Goal: Task Accomplishment & Management: Manage account settings

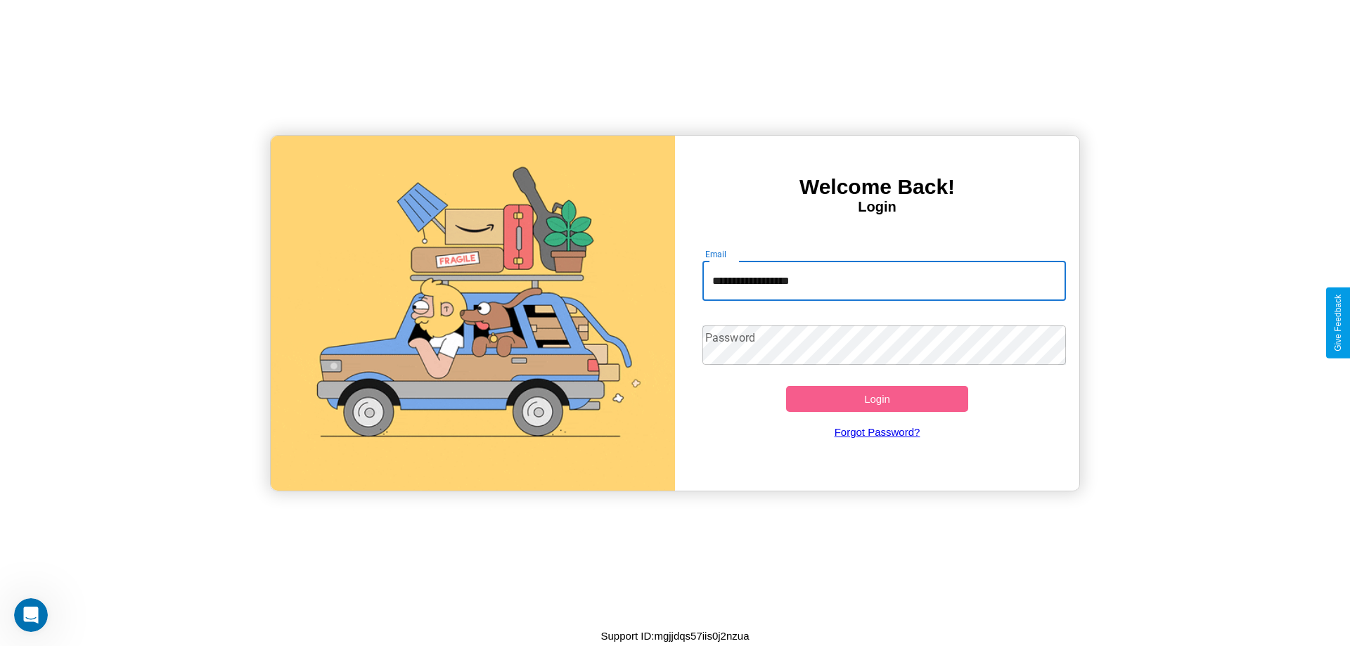
type input "**********"
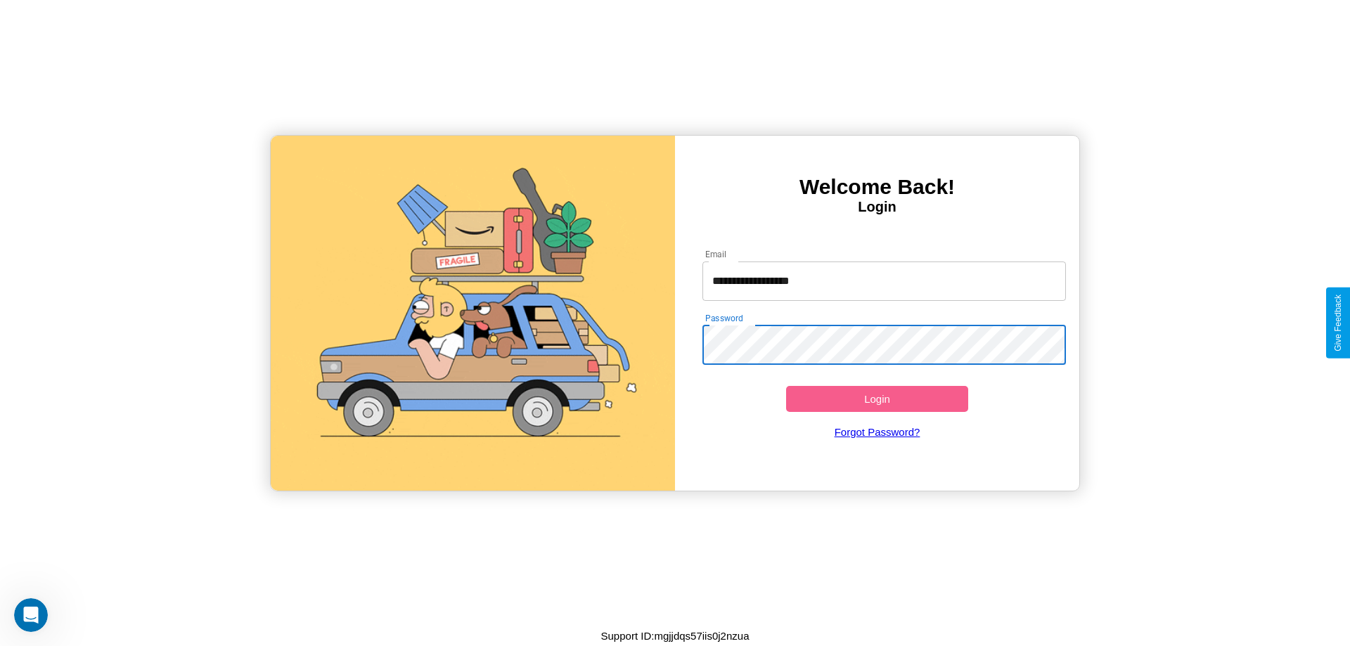
click at [877, 399] on button "Login" at bounding box center [877, 399] width 182 height 26
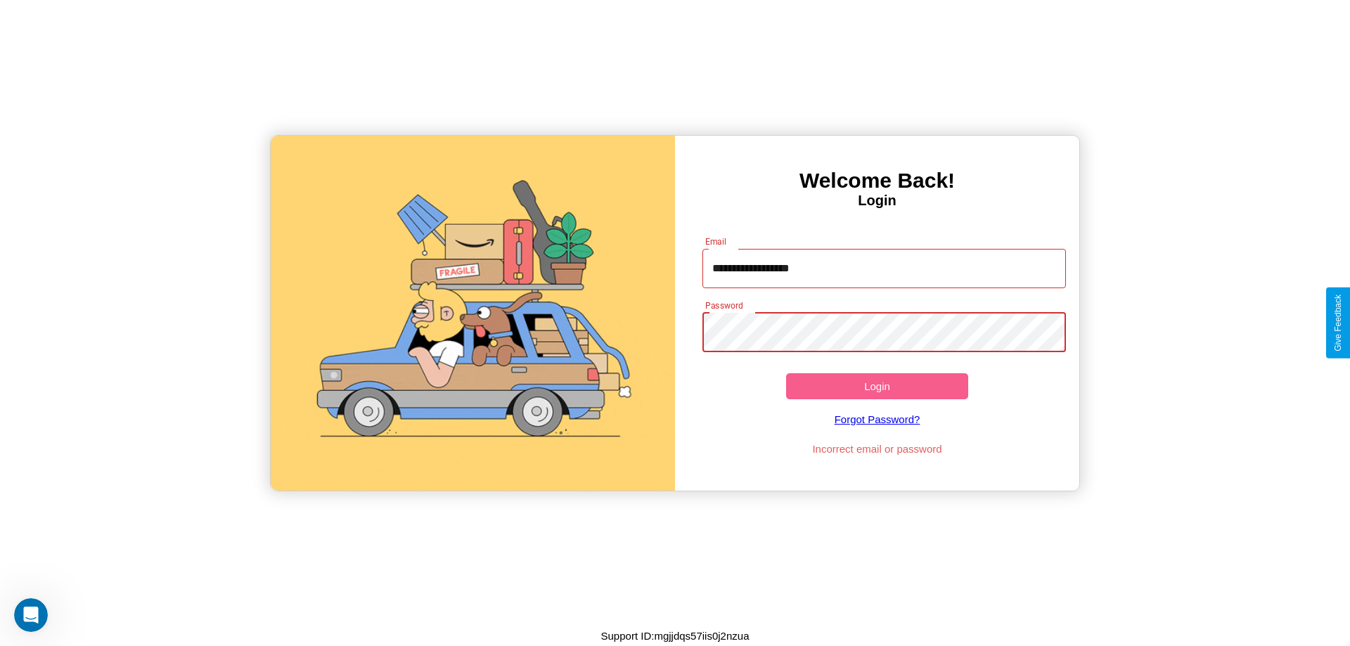
click at [877, 386] on button "Login" at bounding box center [877, 386] width 182 height 26
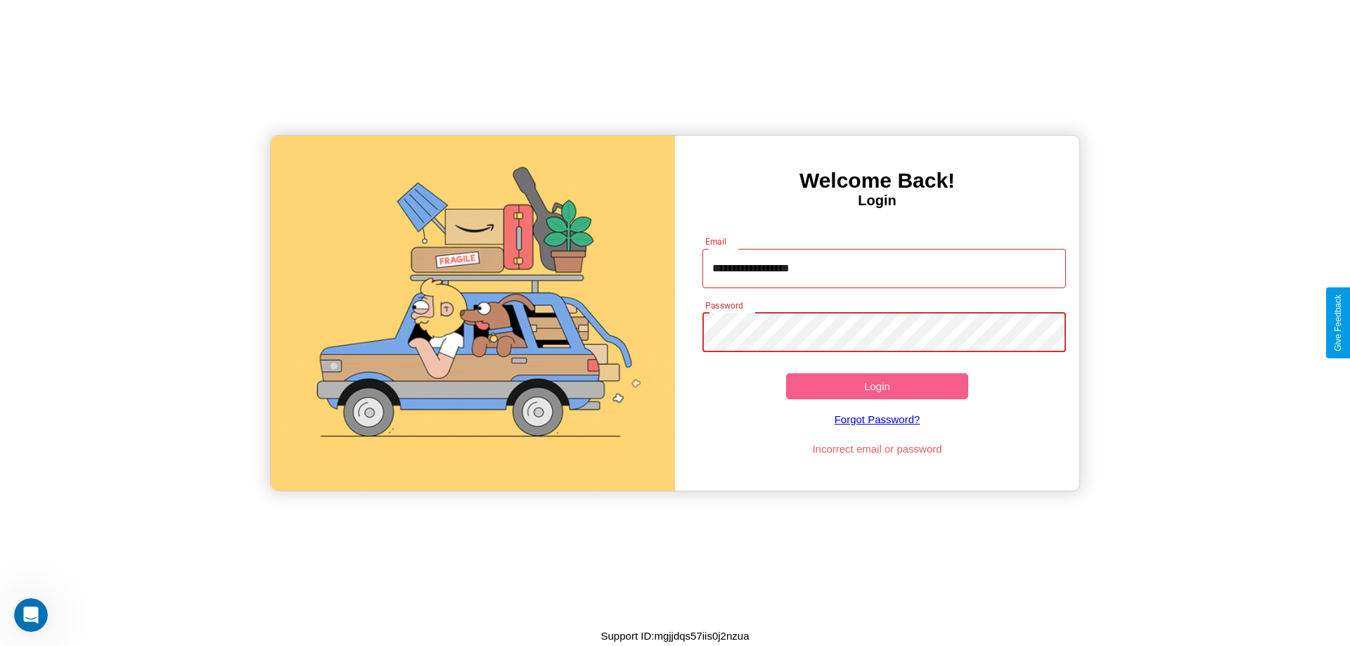
click at [877, 386] on button "Login" at bounding box center [877, 386] width 182 height 26
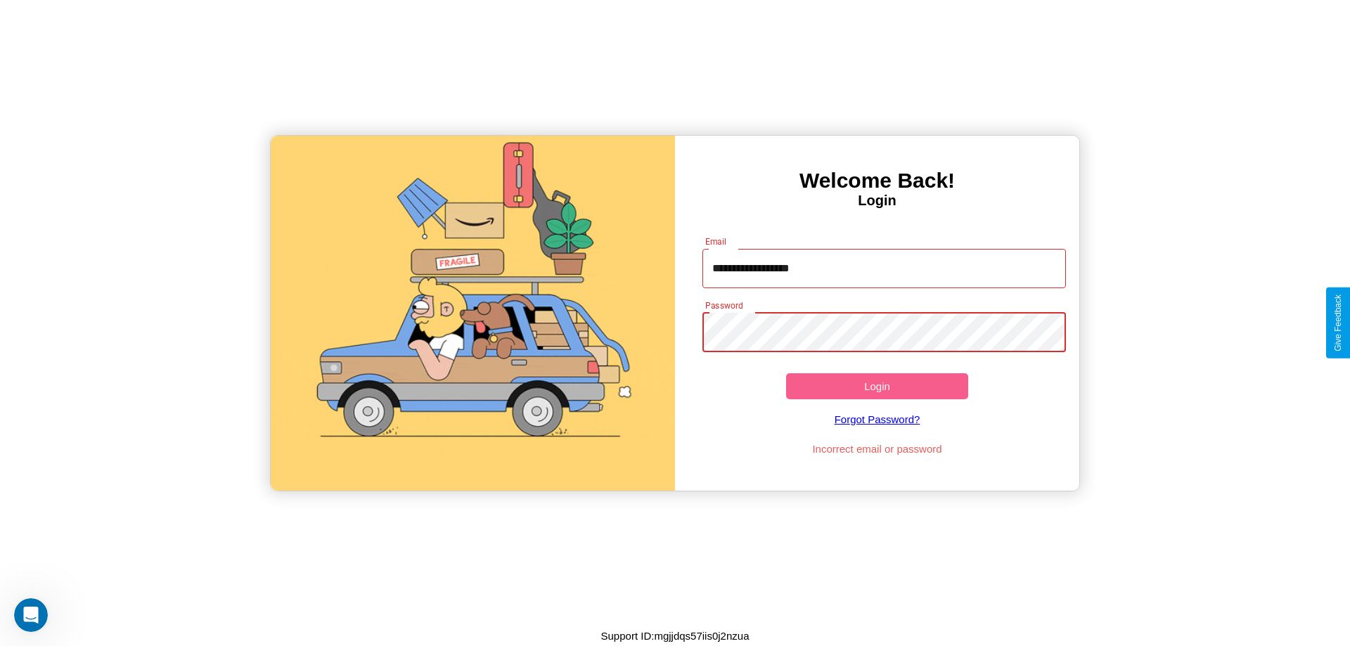
click at [877, 386] on button "Login" at bounding box center [877, 386] width 182 height 26
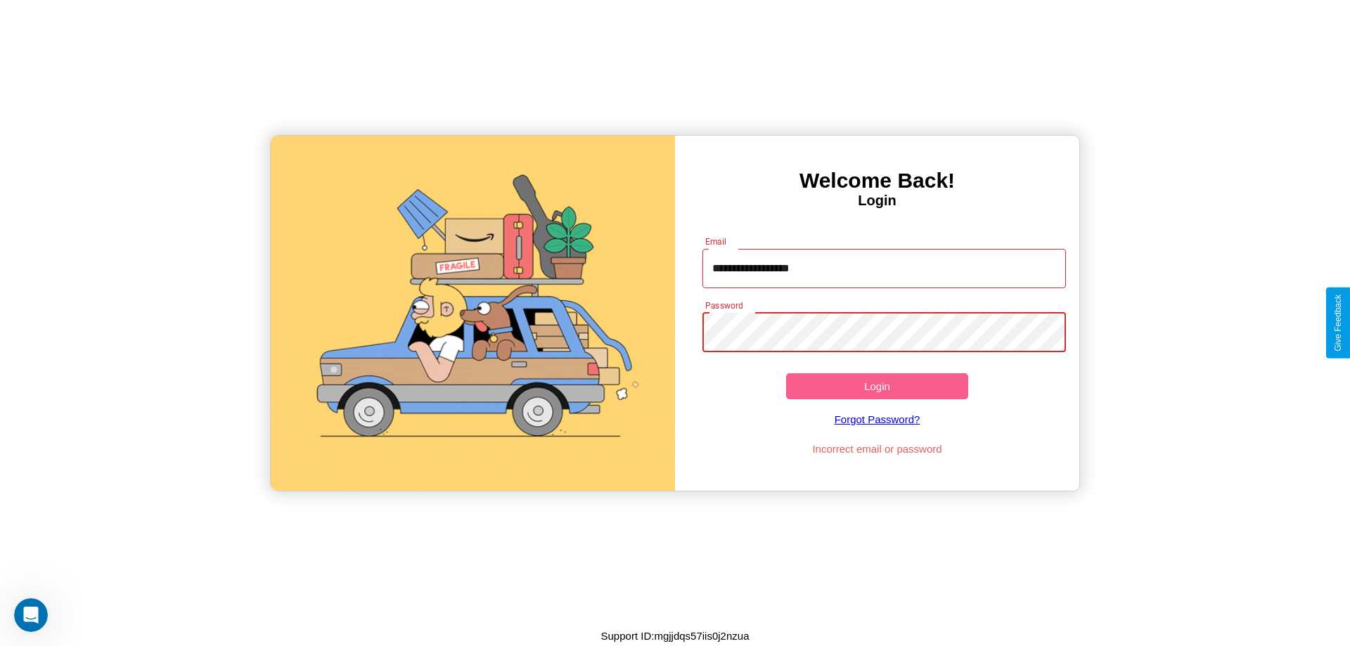
click at [877, 386] on button "Login" at bounding box center [877, 386] width 182 height 26
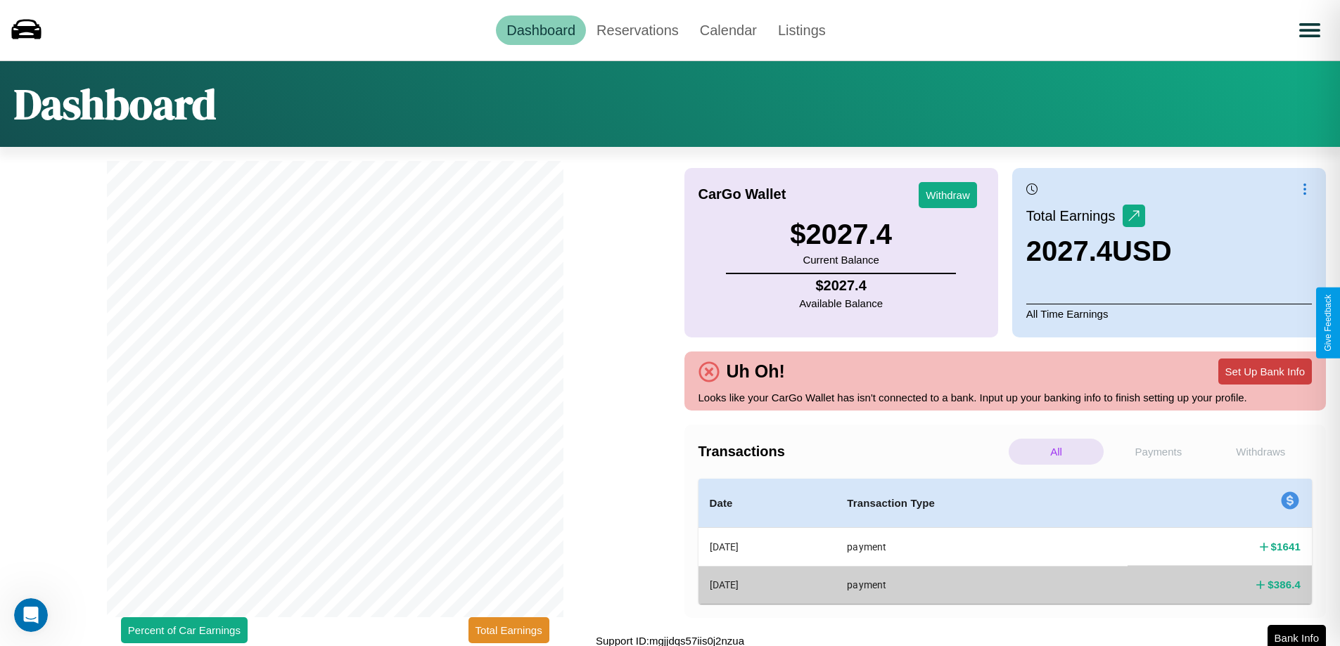
click at [1264, 371] on button "Set Up Bank Info" at bounding box center [1265, 372] width 94 height 26
